Goal: Task Accomplishment & Management: Complete application form

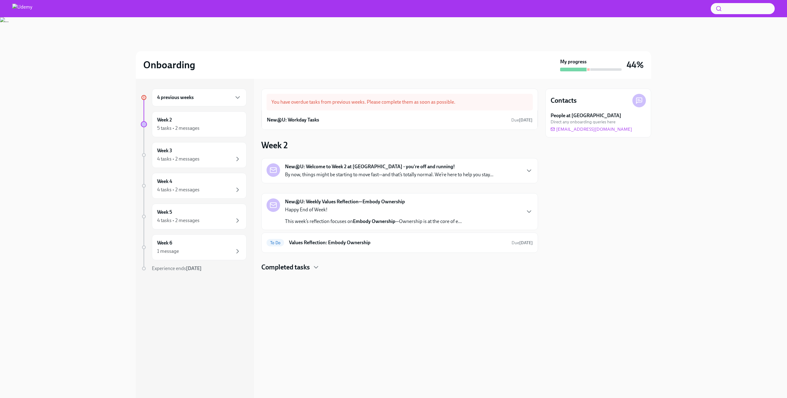
click at [193, 101] on div "4 previous weeks" at bounding box center [199, 98] width 95 height 18
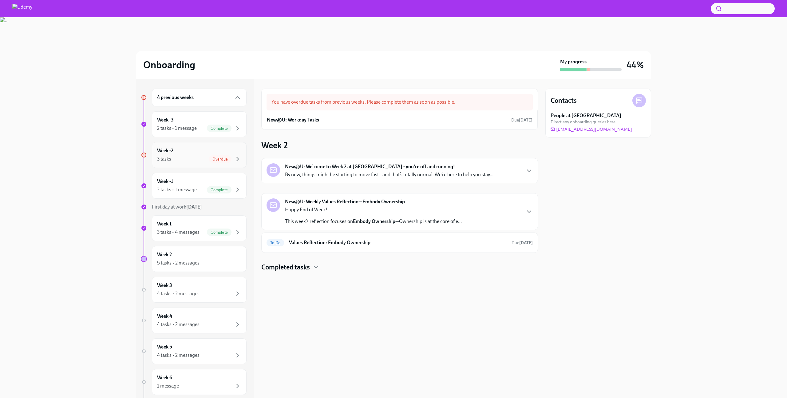
click at [181, 154] on div "Week -2 3 tasks Overdue" at bounding box center [199, 154] width 84 height 15
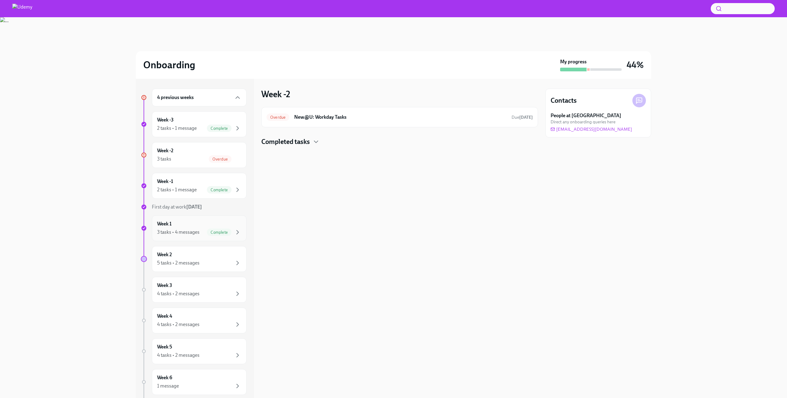
click at [183, 233] on div "3 tasks • 4 messages" at bounding box center [178, 232] width 42 height 7
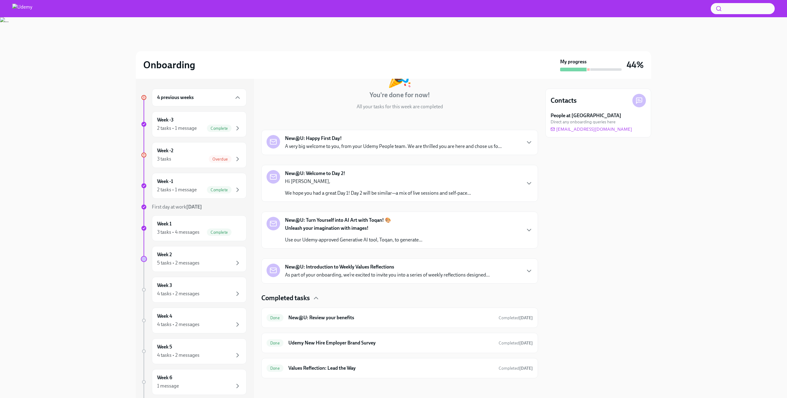
scroll to position [50, 0]
click at [176, 253] on div "Week 2 5 tasks • 2 messages" at bounding box center [199, 258] width 84 height 15
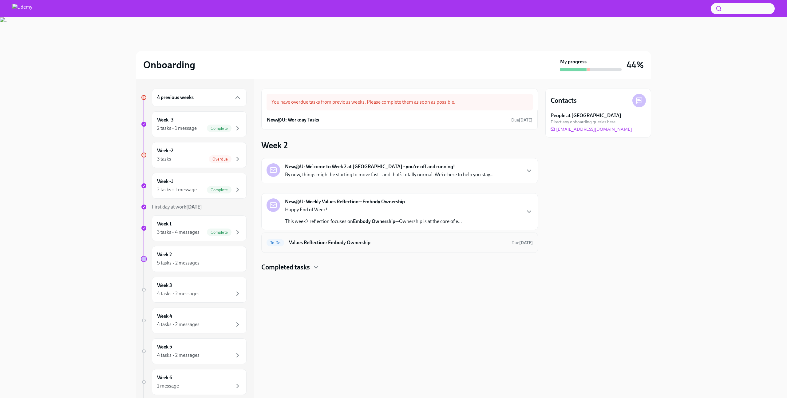
click at [341, 242] on h6 "Values Reflection: Embody Ownership" at bounding box center [398, 242] width 218 height 7
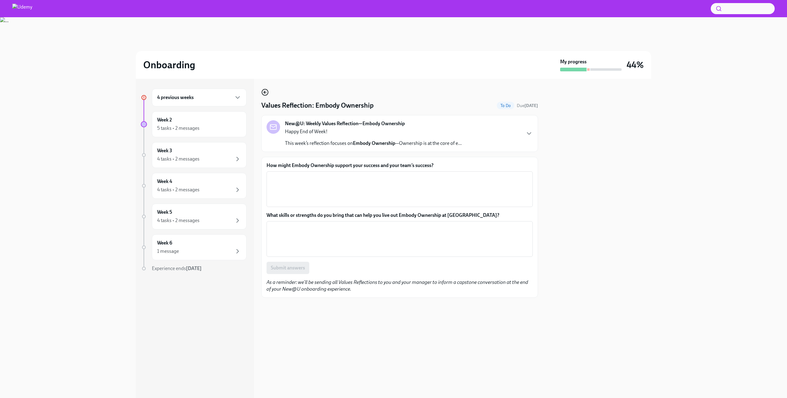
click at [265, 94] on icon "button" at bounding box center [264, 92] width 7 height 7
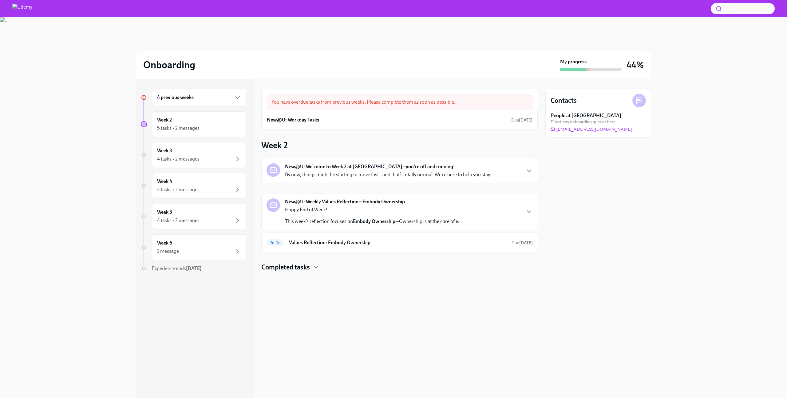
click at [353, 209] on p "Happy End of Week!" at bounding box center [373, 209] width 177 height 7
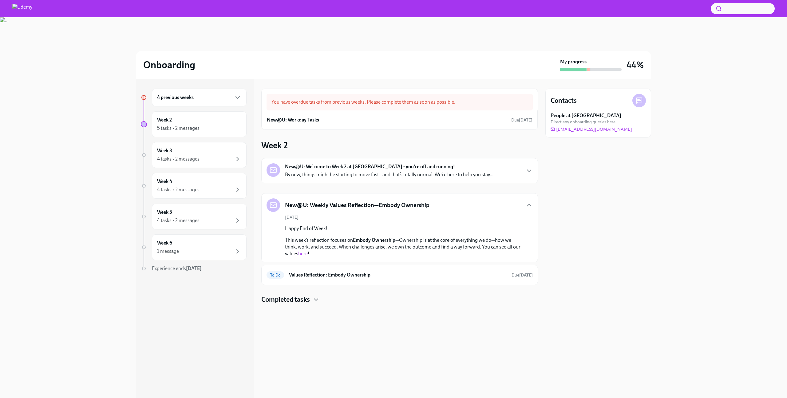
click at [306, 252] on link "here" at bounding box center [303, 254] width 10 height 6
click at [329, 269] on div "To Do Values Reflection: Embody Ownership Due [DATE]" at bounding box center [399, 275] width 277 height 20
click at [330, 272] on h6 "Values Reflection: Embody Ownership" at bounding box center [398, 274] width 218 height 7
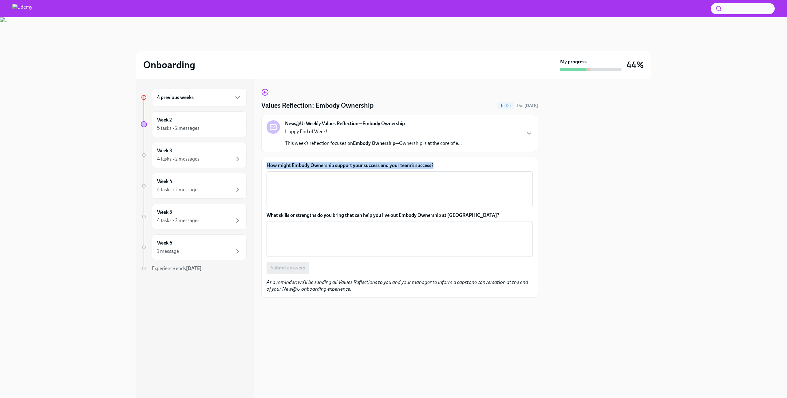
drag, startPoint x: 268, startPoint y: 165, endPoint x: 467, endPoint y: 167, distance: 198.9
click at [467, 167] on label "How might Embody Ownership support your success and your team’s success?" at bounding box center [399, 165] width 266 height 7
copy label "How might Embody Ownership support your success and your team’s success?"
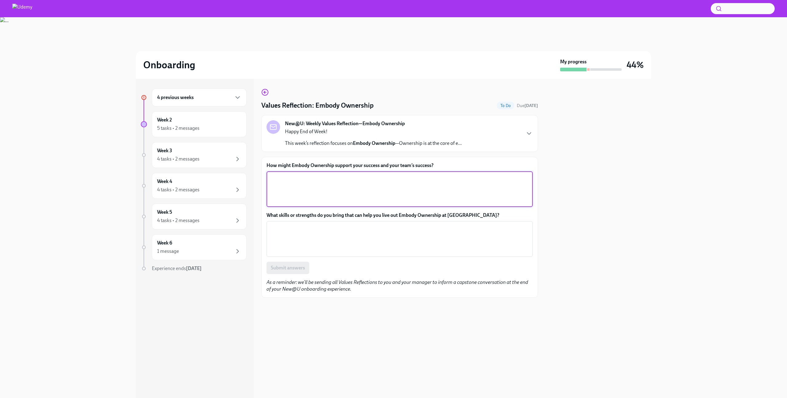
click at [333, 182] on textarea "How might Embody Ownership support your success and your team’s success?" at bounding box center [399, 189] width 259 height 30
paste textarea "Embody Ownership supports my success by helping me stay accountable, take initi…"
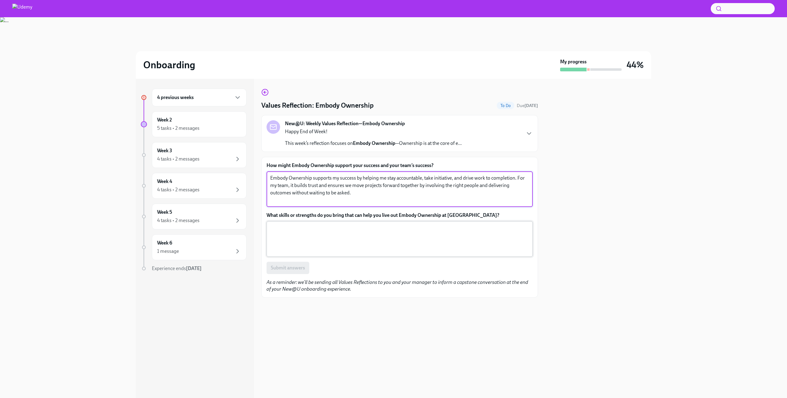
type textarea "Embody Ownership supports my success by helping me stay accountable, take initi…"
click at [329, 229] on textarea "What skills or strengths do you bring that can help you live out Embody Ownersh…" at bounding box center [399, 239] width 259 height 30
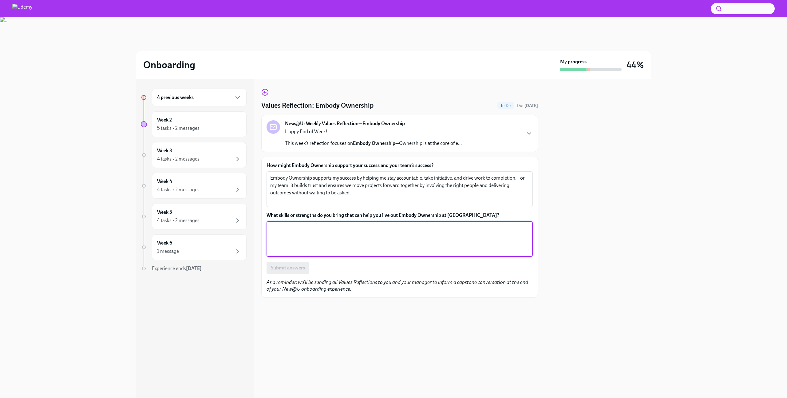
click at [335, 217] on label "What skills or strengths do you bring that can help you live out Embody Ownersh…" at bounding box center [399, 215] width 266 height 7
click at [335, 224] on textarea "What skills or strengths do you bring that can help you live out Embody Ownersh…" at bounding box center [399, 239] width 259 height 30
click at [335, 217] on label "What skills or strengths do you bring that can help you live out Embody Ownersh…" at bounding box center [399, 215] width 266 height 7
click at [335, 224] on textarea "What skills or strengths do you bring that can help you live out Embody Ownersh…" at bounding box center [399, 239] width 259 height 30
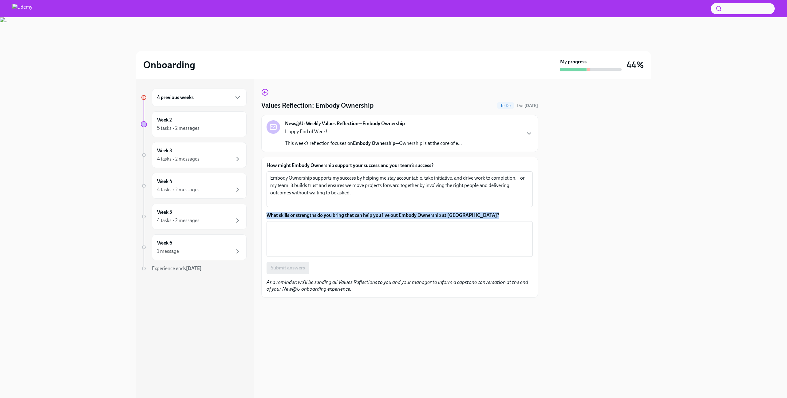
click at [335, 217] on label "What skills or strengths do you bring that can help you live out Embody Ownersh…" at bounding box center [399, 215] width 266 height 7
click at [335, 224] on textarea "What skills or strengths do you bring that can help you live out Embody Ownersh…" at bounding box center [399, 239] width 259 height 30
copy label "What skills or strengths do you bring that can help you live out Embody Ownersh…"
click at [363, 244] on textarea "What skills or strengths do you bring that can help you live out Embody Ownersh…" at bounding box center [399, 239] width 259 height 30
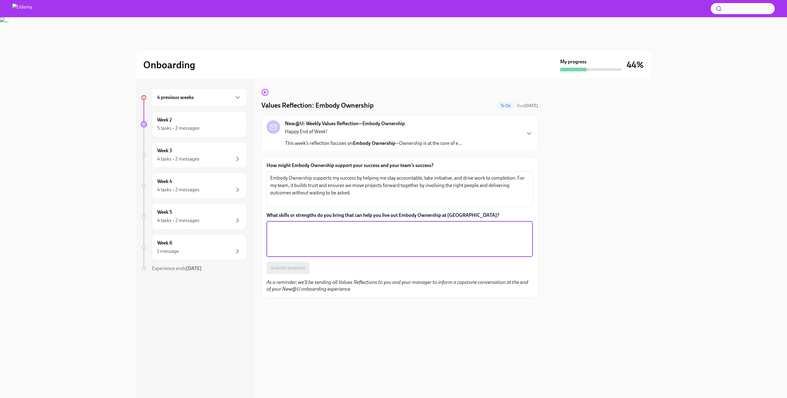
paste textarea "I bring accountability, proactive problem-solving, and strong follow-through. T…"
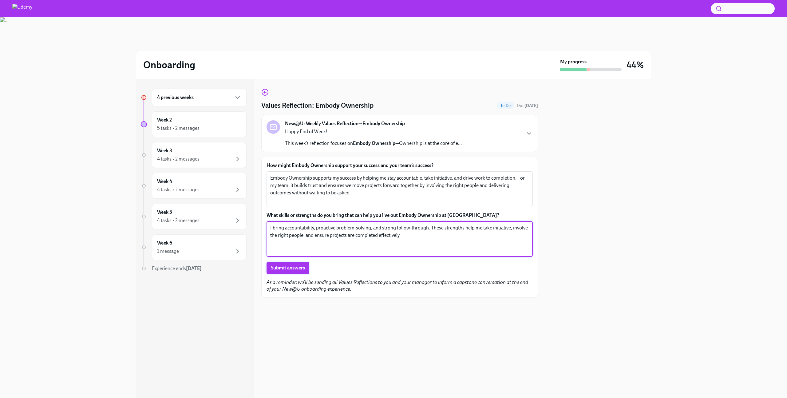
type textarea "I bring accountability, proactive problem-solving, and strong follow-through. T…"
click at [302, 268] on span "Submit answers" at bounding box center [288, 268] width 34 height 6
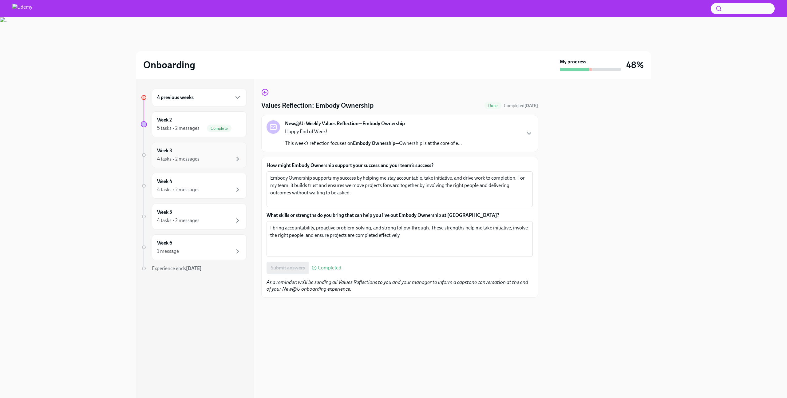
click at [194, 155] on div "4 tasks • 2 messages" at bounding box center [199, 158] width 84 height 7
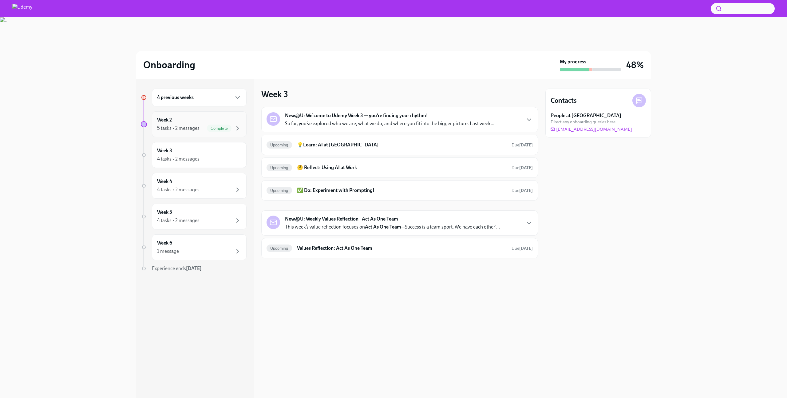
click at [206, 120] on div "Week 2 5 tasks • 2 messages Complete" at bounding box center [199, 123] width 84 height 15
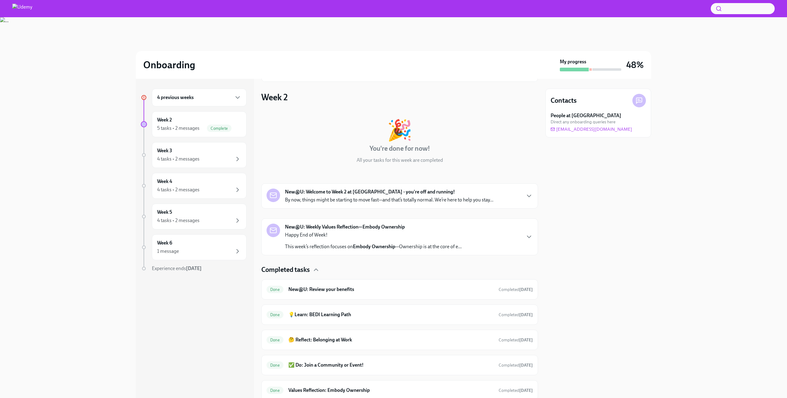
scroll to position [70, 0]
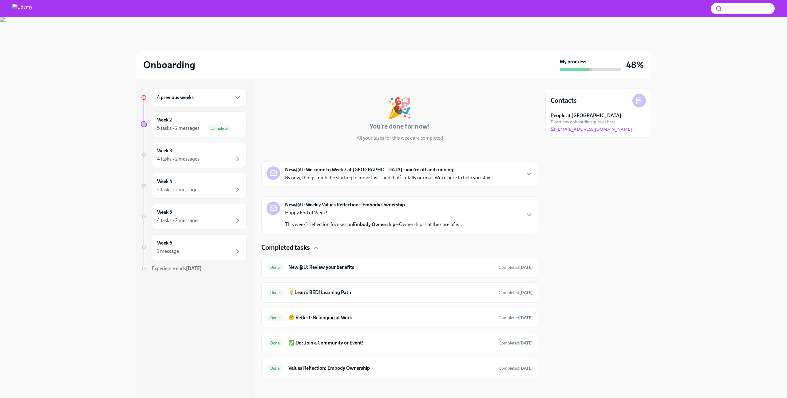
click at [207, 92] on div "4 previous weeks" at bounding box center [199, 98] width 95 height 18
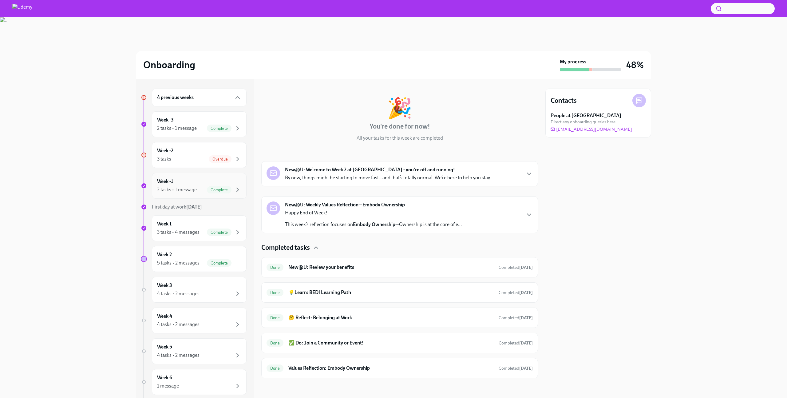
click at [188, 185] on div "Week -1 2 tasks • 1 message Complete" at bounding box center [199, 185] width 84 height 15
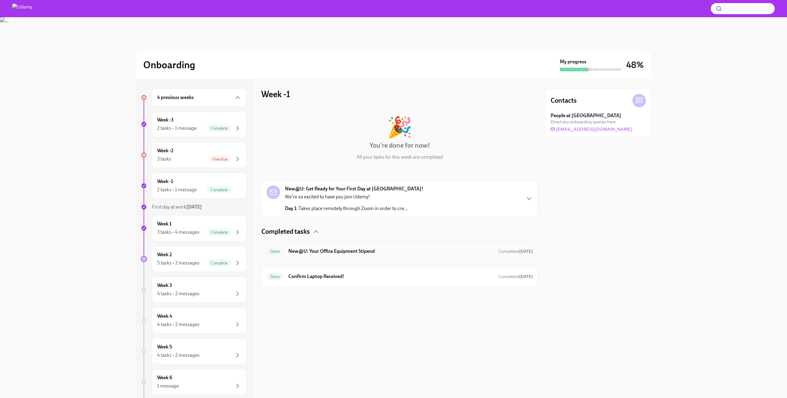
click at [353, 254] on h6 "New@U: Your Office Equipment Stipend" at bounding box center [390, 251] width 205 height 7
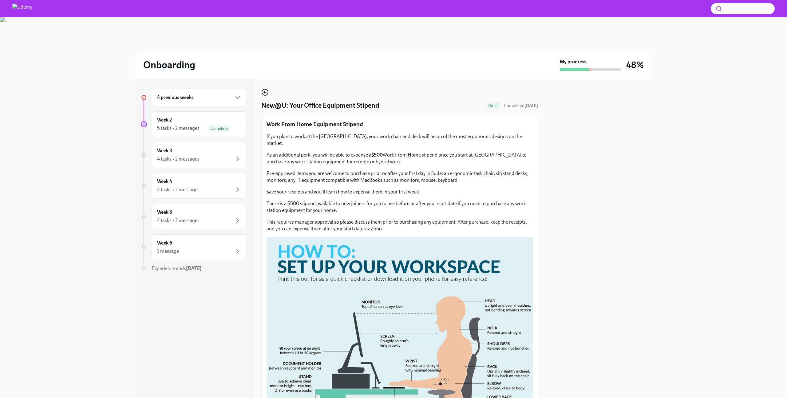
click at [264, 96] on div "New@U: Your Office Equipment Stipend Done Completed [DATE] Work From Home Equip…" at bounding box center [399, 315] width 277 height 452
click at [265, 93] on icon "button" at bounding box center [264, 92] width 7 height 7
